Goal: Contribute content

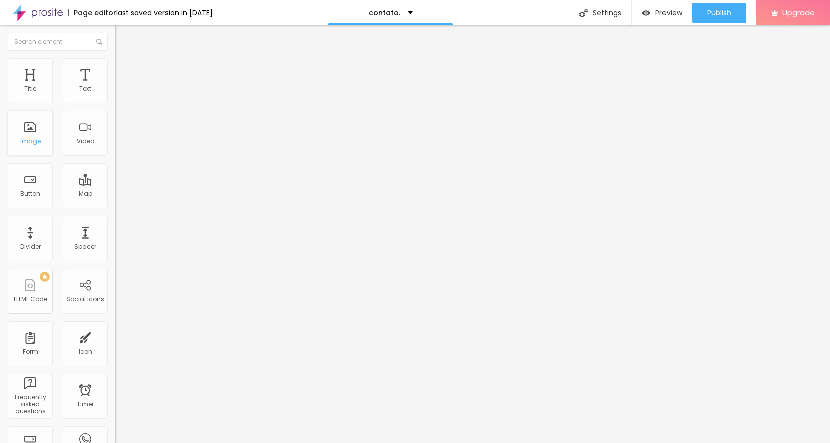
click at [34, 132] on div "Image" at bounding box center [30, 133] width 45 height 45
click at [115, 86] on span "Add image" at bounding box center [135, 82] width 41 height 9
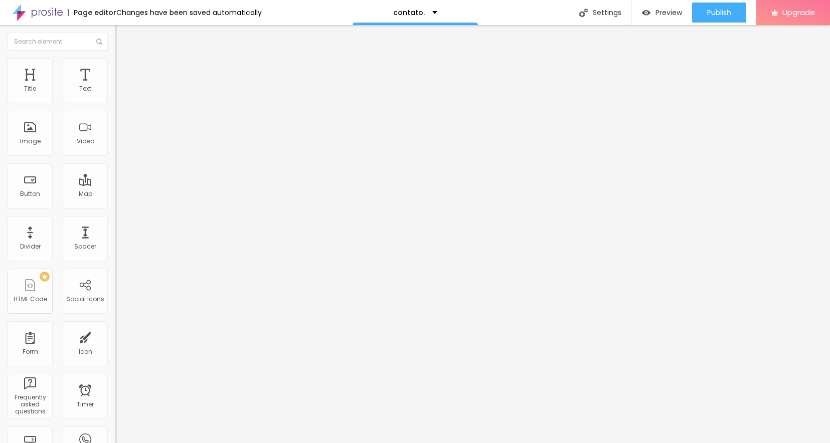
click at [713, 21] on div "Publish" at bounding box center [719, 13] width 24 height 20
click at [115, 86] on span "Change image" at bounding box center [142, 82] width 54 height 9
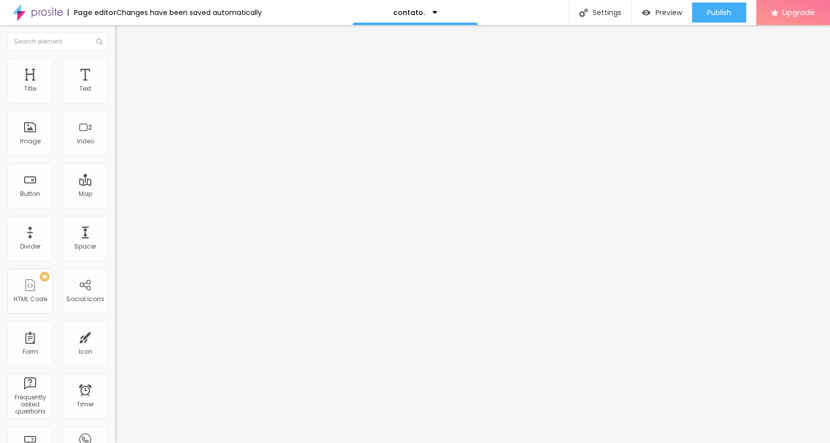
click at [729, 17] on span "Publish" at bounding box center [719, 13] width 24 height 8
click at [668, 12] on span "Preview" at bounding box center [669, 13] width 27 height 8
